Goal: Transaction & Acquisition: Purchase product/service

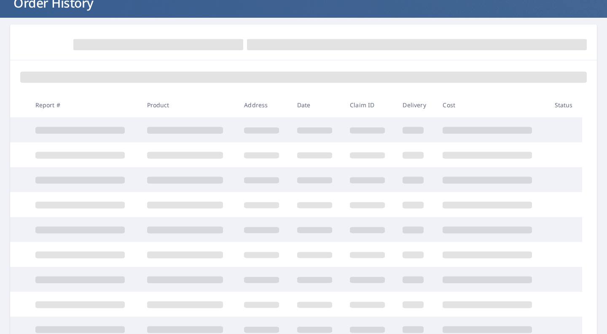
scroll to position [61, 0]
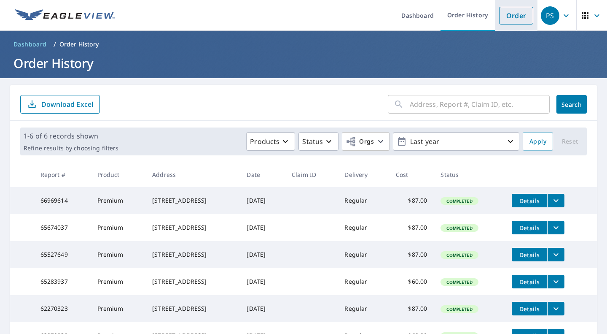
click at [499, 15] on link "Order" at bounding box center [516, 16] width 34 height 18
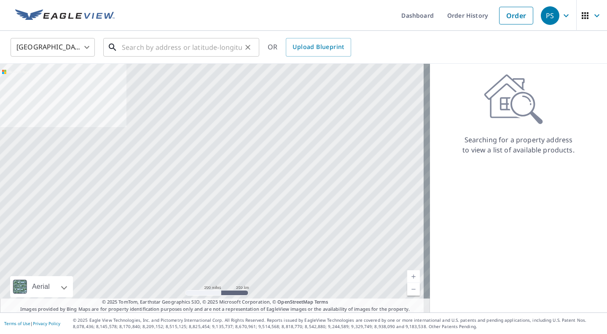
click at [130, 46] on input "text" at bounding box center [182, 47] width 120 height 24
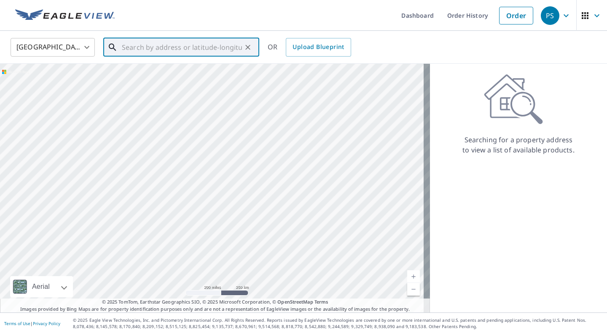
type input "8"
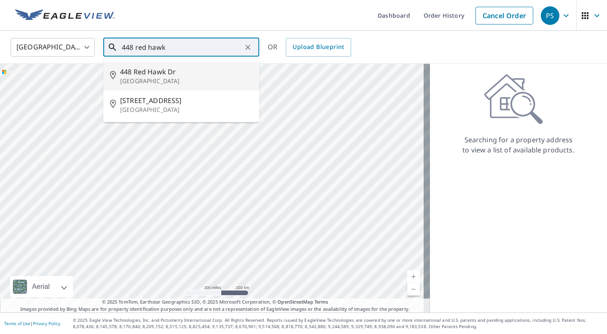
click at [169, 74] on span "448 Red Hawk Dr" at bounding box center [186, 72] width 132 height 10
type input "[STREET_ADDRESS][PERSON_NAME]"
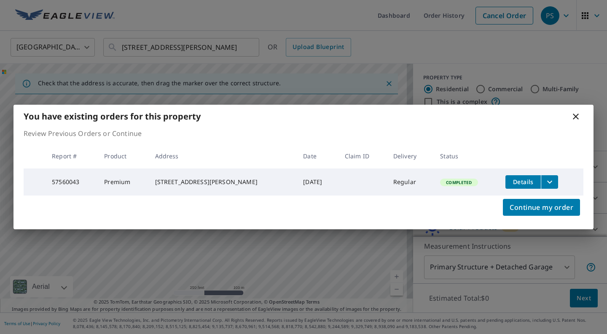
click at [575, 114] on icon at bounding box center [576, 116] width 6 height 6
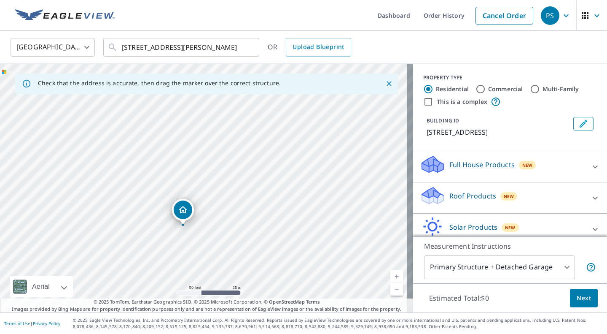
drag, startPoint x: 182, startPoint y: 221, endPoint x: 211, endPoint y: 164, distance: 64.5
click at [211, 164] on div "[STREET_ADDRESS][PERSON_NAME]" at bounding box center [206, 188] width 413 height 248
drag, startPoint x: 212, startPoint y: 186, endPoint x: 247, endPoint y: 139, distance: 58.8
click at [247, 139] on div "[STREET_ADDRESS][PERSON_NAME]" at bounding box center [206, 188] width 413 height 248
drag, startPoint x: 337, startPoint y: 196, endPoint x: 358, endPoint y: 193, distance: 21.2
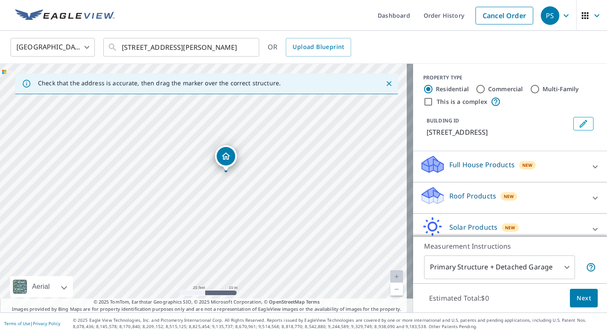
click at [358, 193] on div "[STREET_ADDRESS][PERSON_NAME]" at bounding box center [206, 188] width 413 height 248
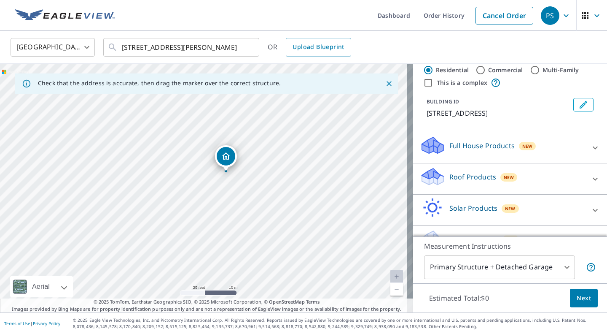
scroll to position [40, 0]
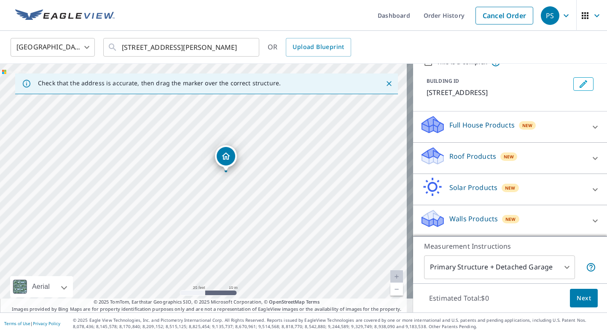
click at [538, 164] on div "Roof Products New" at bounding box center [502, 158] width 165 height 24
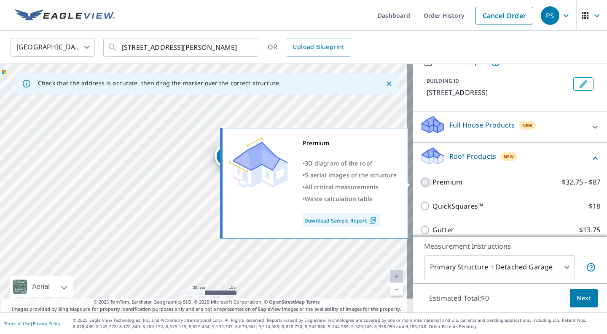
click at [420, 178] on input "Premium $32.75 - $87" at bounding box center [426, 182] width 13 height 10
checkbox input "true"
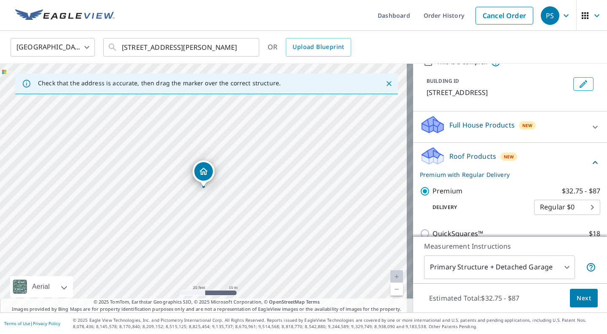
click at [579, 300] on span "Next" at bounding box center [584, 298] width 14 height 11
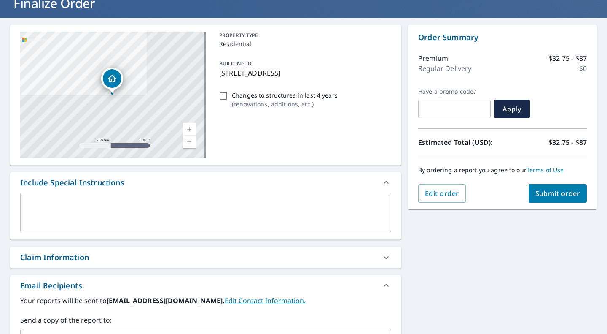
scroll to position [61, 0]
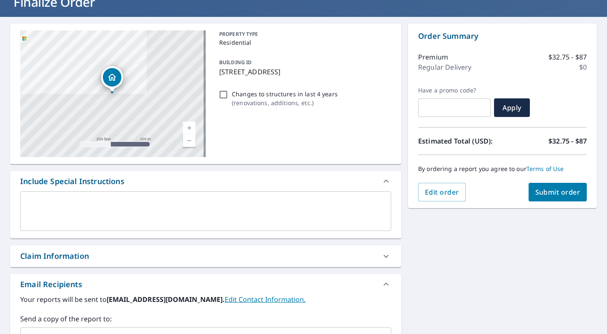
click at [552, 189] on span "Submit order" at bounding box center [558, 191] width 45 height 9
checkbox input "true"
